Goal: Navigation & Orientation: Find specific page/section

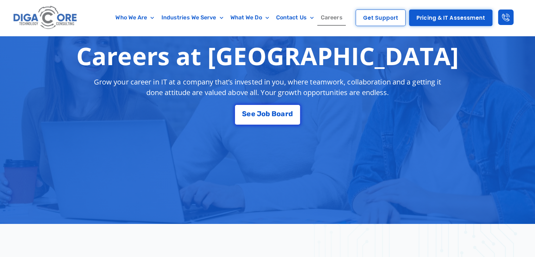
scroll to position [135, 0]
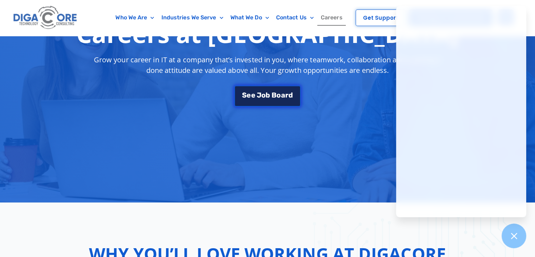
click at [277, 90] on link "S e e J [PERSON_NAME]" at bounding box center [267, 95] width 66 height 21
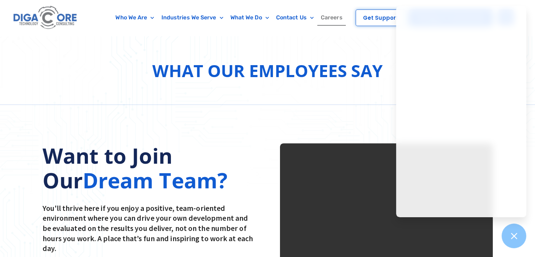
scroll to position [781, 0]
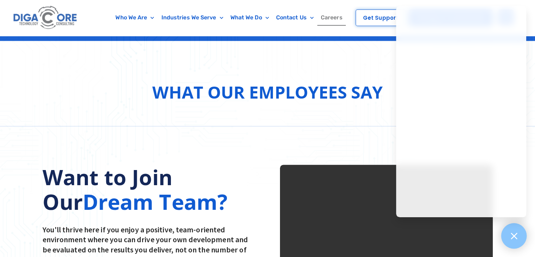
click at [512, 230] on div at bounding box center [514, 236] width 26 height 26
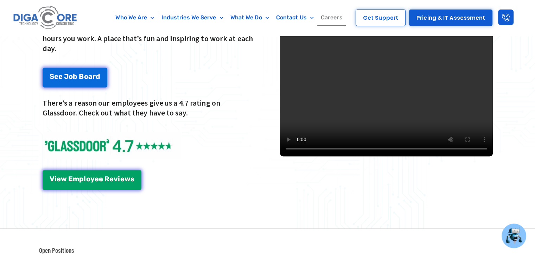
scroll to position [995, 0]
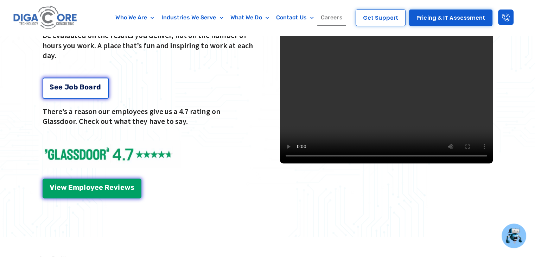
click at [69, 86] on span "o" at bounding box center [71, 86] width 4 height 7
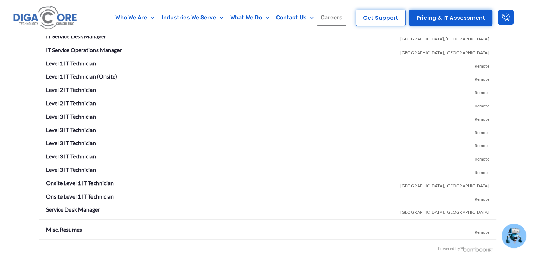
scroll to position [1373, 0]
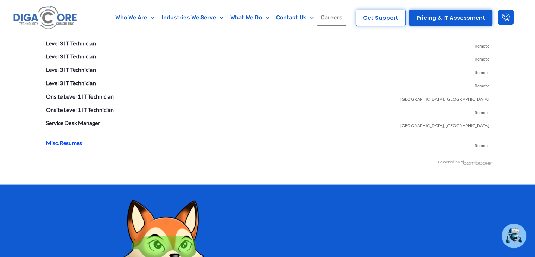
click at [65, 143] on link "Misc. Resumes" at bounding box center [64, 142] width 36 height 7
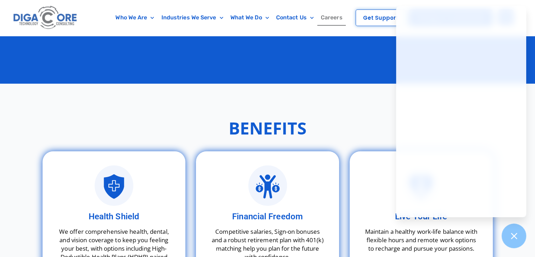
scroll to position [1769, 0]
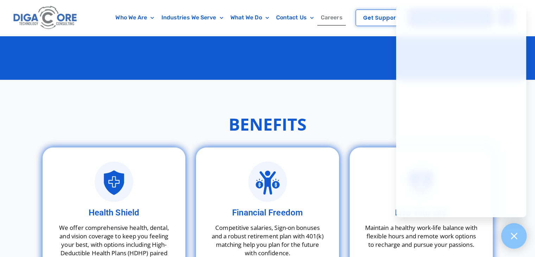
click at [524, 238] on div at bounding box center [514, 236] width 26 height 26
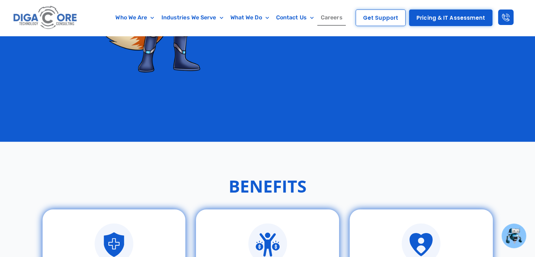
scroll to position [1704, 0]
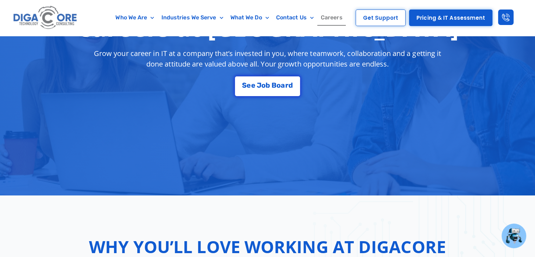
scroll to position [135, 0]
